Goal: Find specific page/section: Find specific page/section

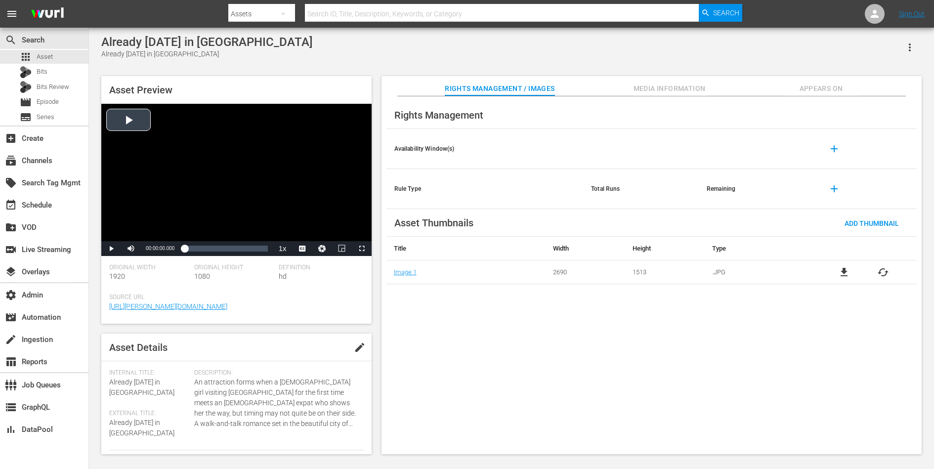
click at [146, 131] on div "Video Player" at bounding box center [236, 172] width 270 height 137
click at [303, 233] on span "DAN" at bounding box center [303, 235] width 40 height 7
click at [217, 247] on div "Loaded : 0.76% 00:35:27.729 00:00:02.666" at bounding box center [225, 249] width 83 height 10
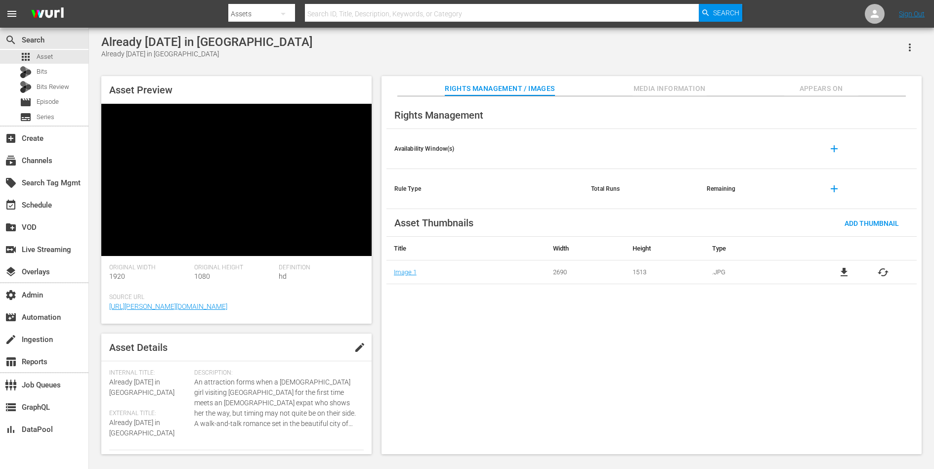
click at [329, 318] on div "Source Url https://wurl.com" at bounding box center [236, 309] width 255 height 30
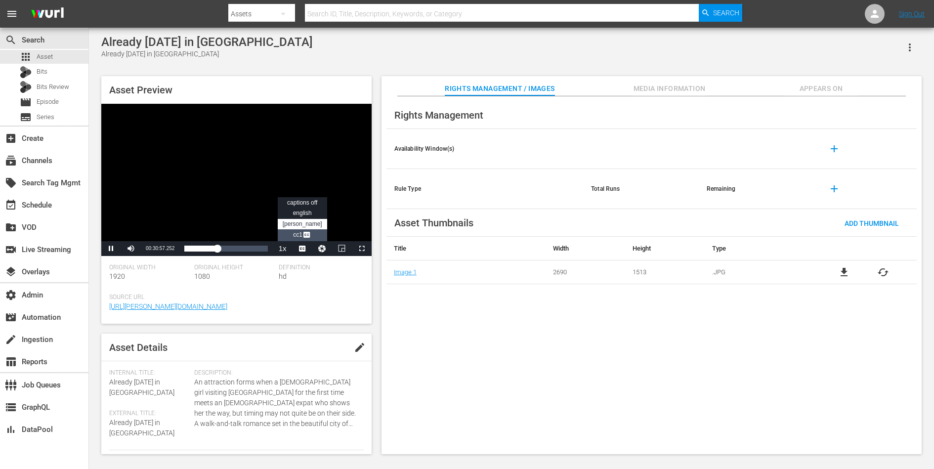
click at [299, 237] on span "CC1 Captions" at bounding box center [302, 234] width 18 height 7
click at [304, 222] on span "DAN" at bounding box center [303, 224] width 40 height 7
click at [111, 249] on span "Video Player" at bounding box center [111, 249] width 0 height 0
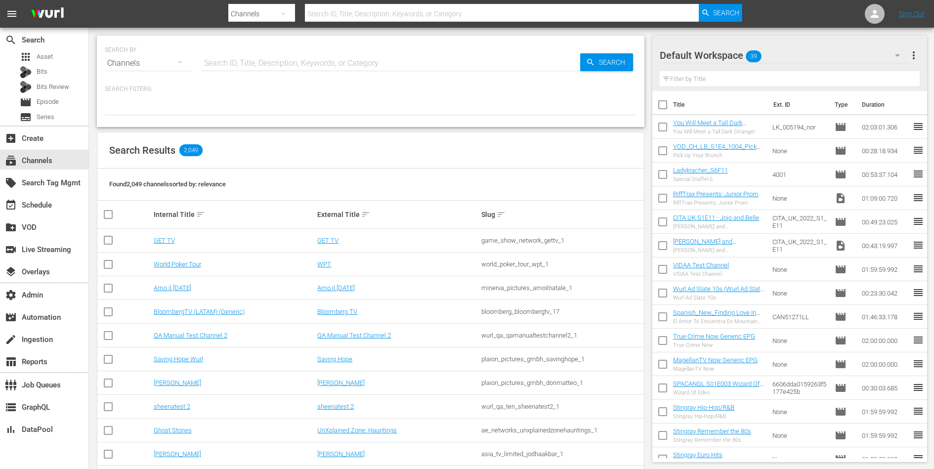
click at [494, 241] on div "game_show_network_gettv_1" at bounding box center [562, 240] width 161 height 7
copy div "game_show_network_gettv_1"
click at [547, 104] on div at bounding box center [371, 106] width 532 height 17
click at [241, 110] on div at bounding box center [371, 106] width 532 height 17
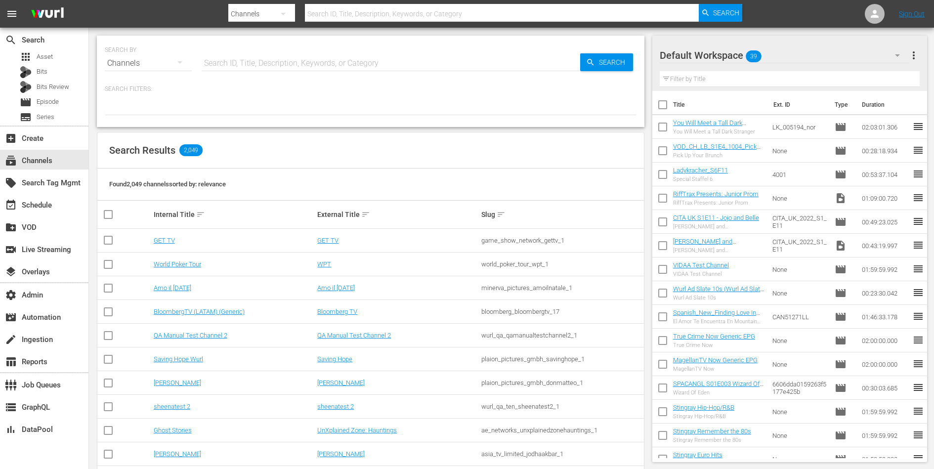
click at [312, 103] on div at bounding box center [371, 106] width 532 height 17
click at [255, 83] on div "SEARCH BY Search By Channels Search ID, Title, Description, Keywords, or Catego…" at bounding box center [371, 81] width 548 height 91
click at [60, 53] on div "apps Asset" at bounding box center [44, 57] width 89 height 14
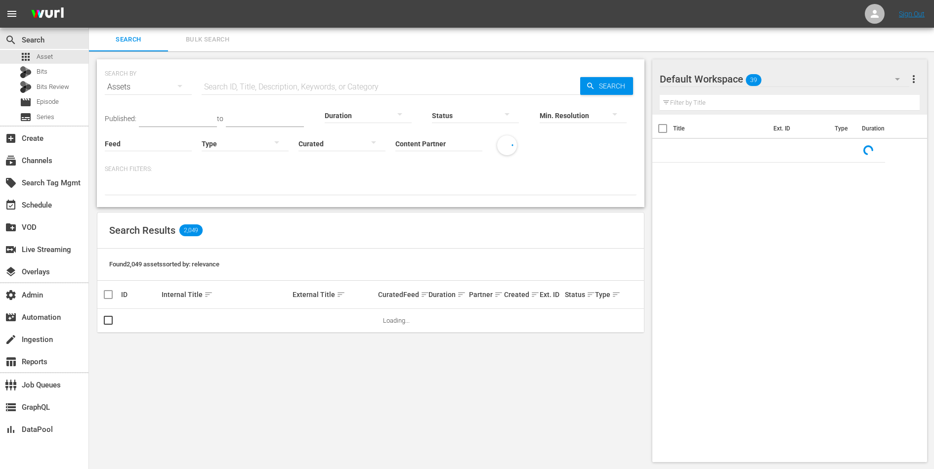
click at [408, 149] on input "Content Partner" at bounding box center [439, 145] width 87 height 36
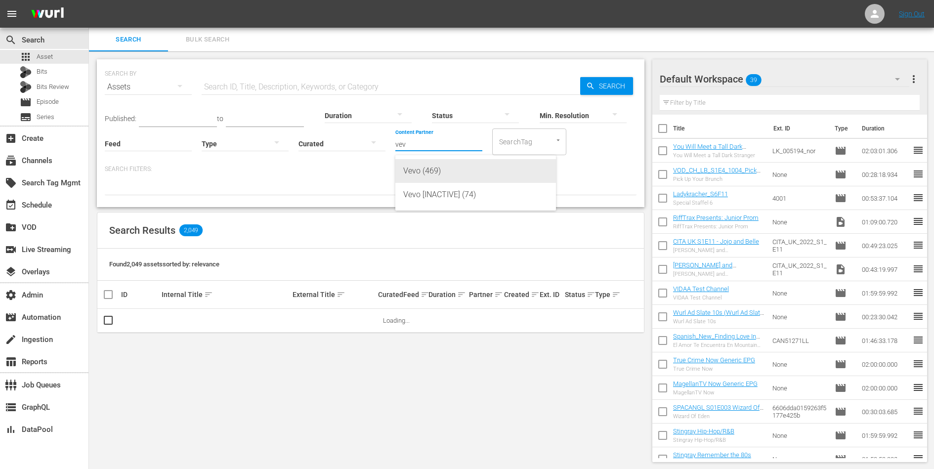
click at [439, 170] on div "Vevo (469)" at bounding box center [475, 171] width 145 height 24
type input "Vevo (469)"
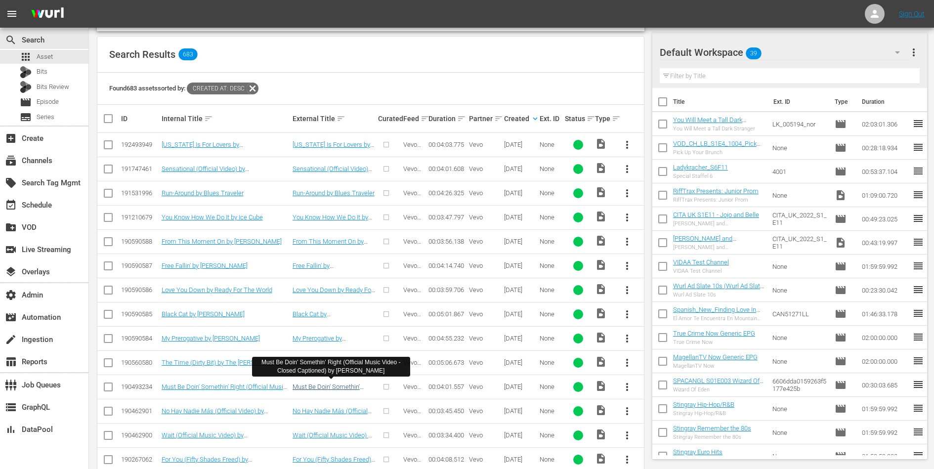
scroll to position [155, 0]
